Goal: Task Accomplishment & Management: Use online tool/utility

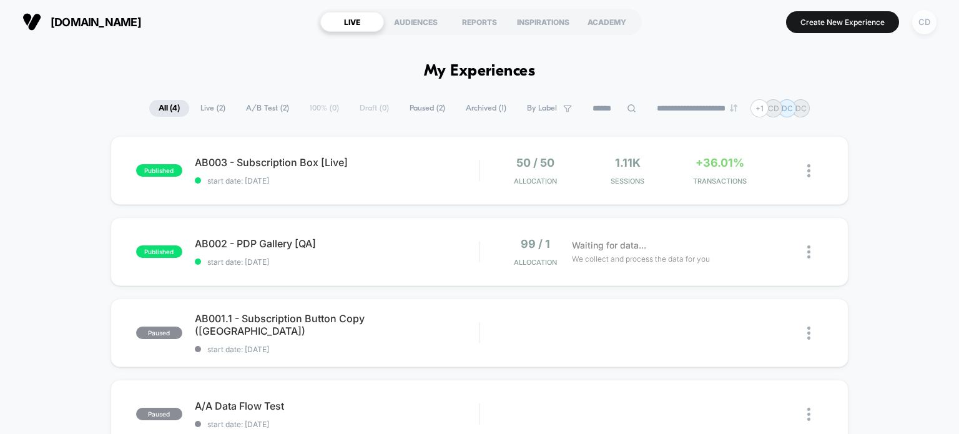
click at [929, 16] on div "CD" at bounding box center [924, 22] width 24 height 24
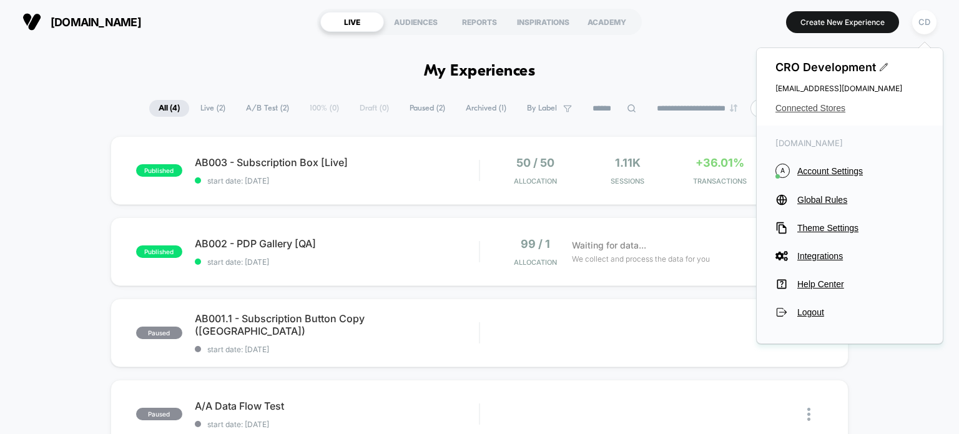
click at [817, 111] on span "Connected Stores" at bounding box center [849, 108] width 149 height 10
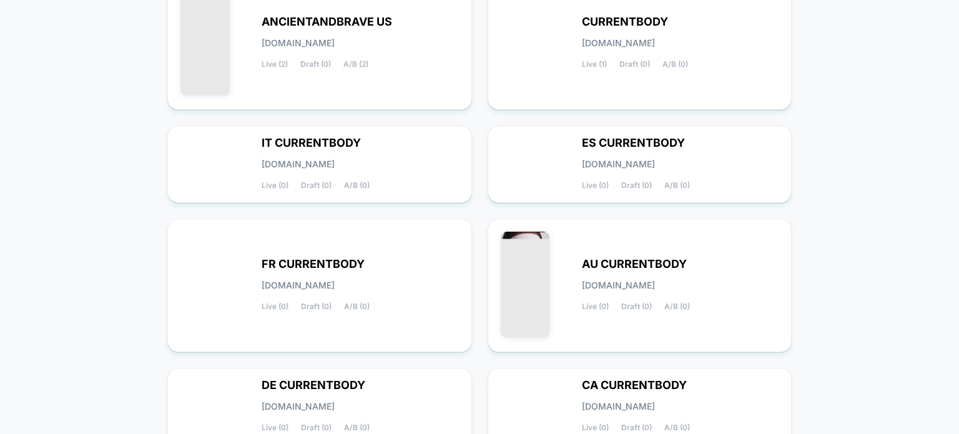
scroll to position [565, 0]
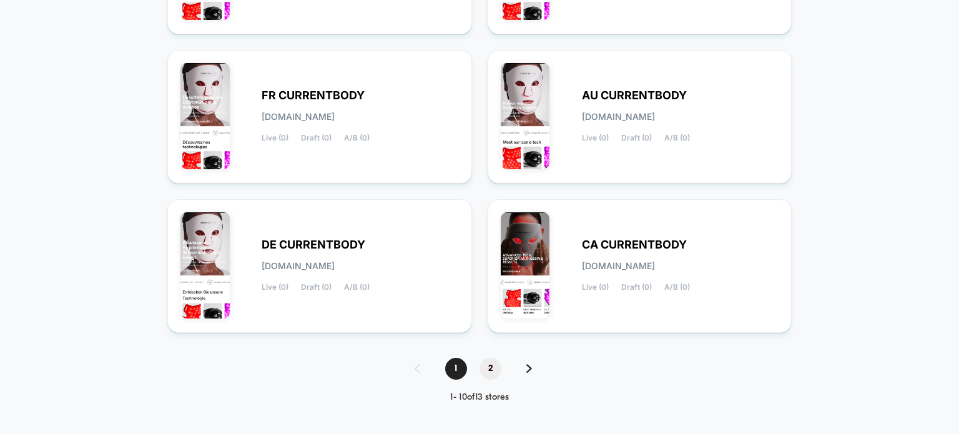
click at [496, 363] on span "2" at bounding box center [490, 369] width 22 height 22
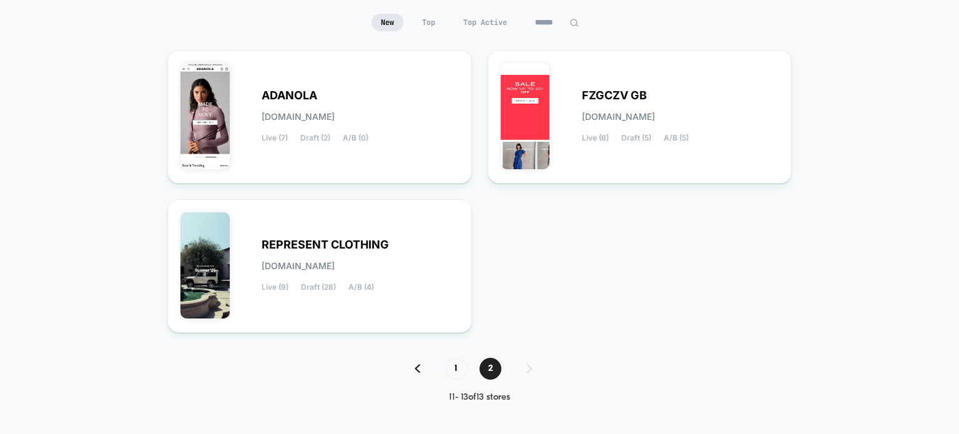
scroll to position [117, 0]
click at [365, 77] on div "[PERSON_NAME][DOMAIN_NAME] Live (7) Draft (2) A/B (0)" at bounding box center [319, 116] width 278 height 107
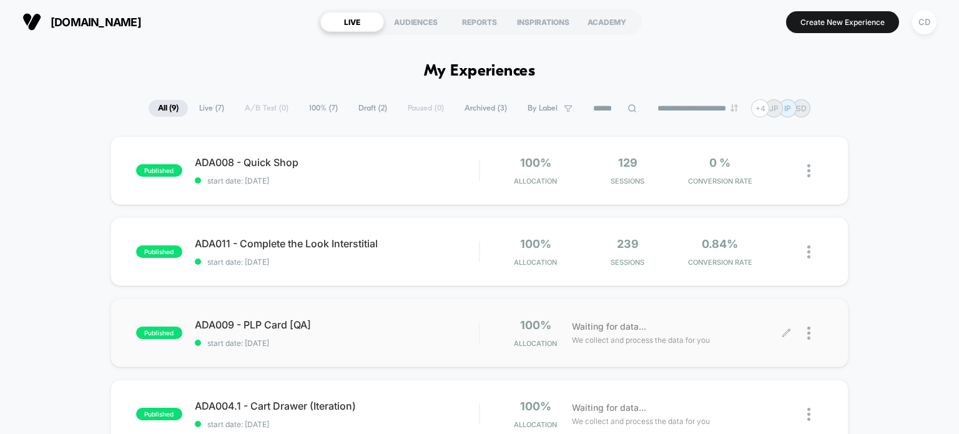
click at [785, 332] on icon at bounding box center [786, 332] width 9 height 9
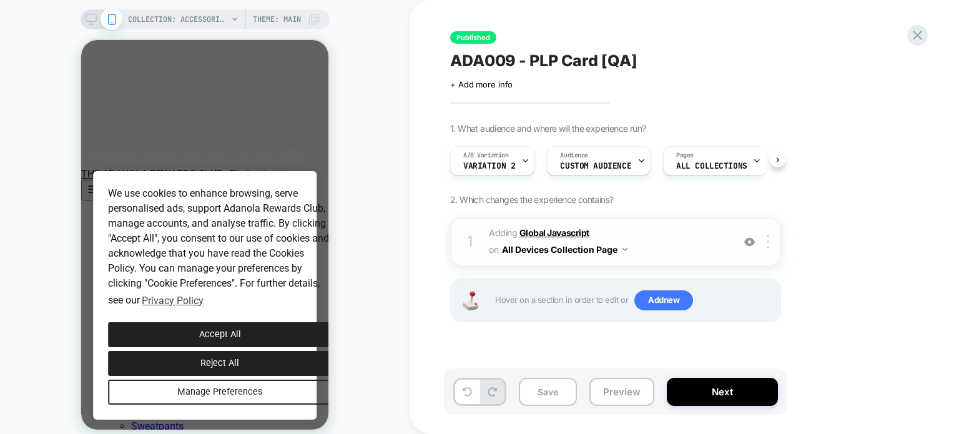
click at [577, 232] on b "Global Javascript" at bounding box center [554, 232] width 70 height 11
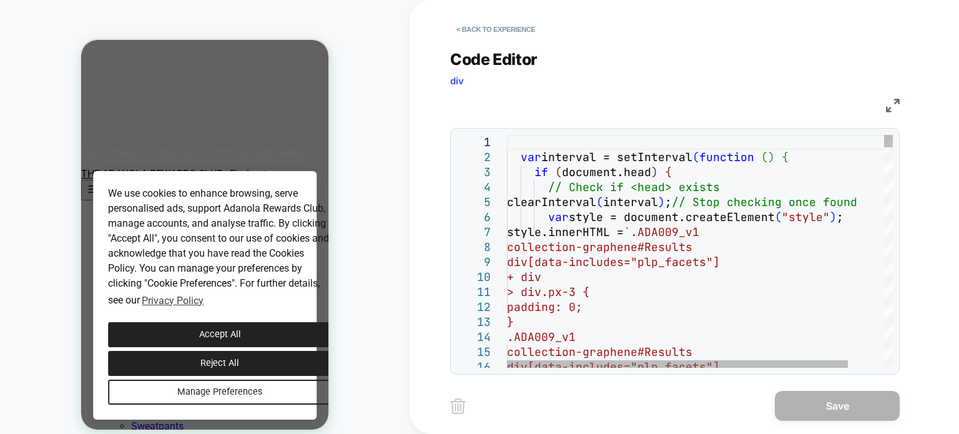
type textarea "**********"
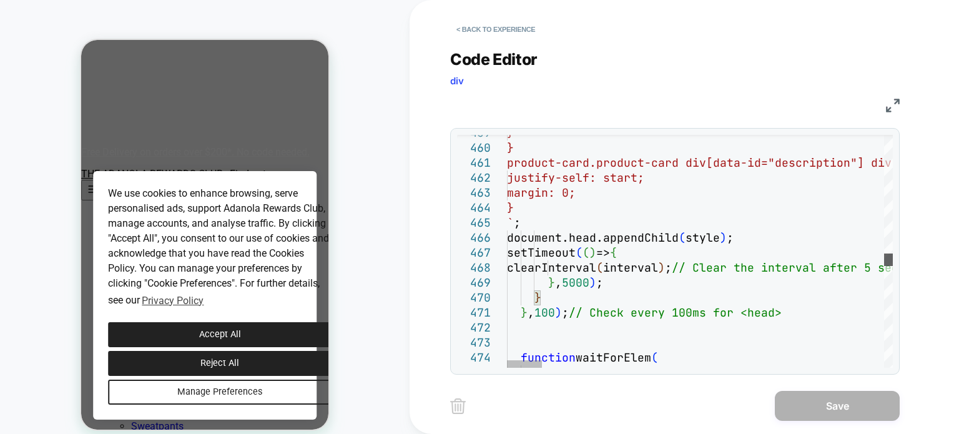
click at [892, 263] on div at bounding box center [888, 259] width 9 height 12
